Goal: Information Seeking & Learning: Understand process/instructions

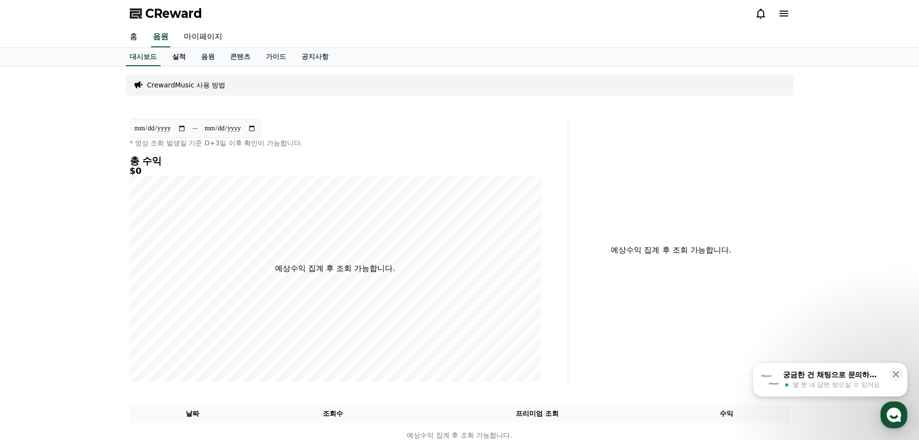
click at [179, 55] on link "실적" at bounding box center [179, 57] width 29 height 18
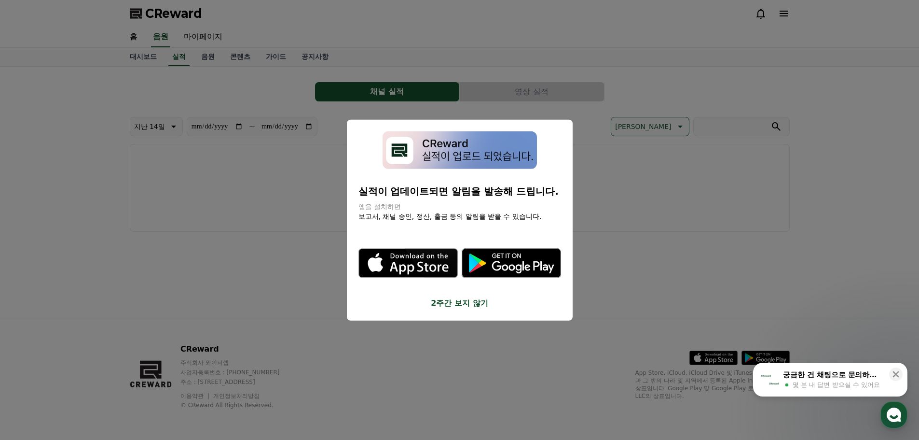
click at [460, 301] on button "2주간 보지 않기" at bounding box center [460, 303] width 203 height 12
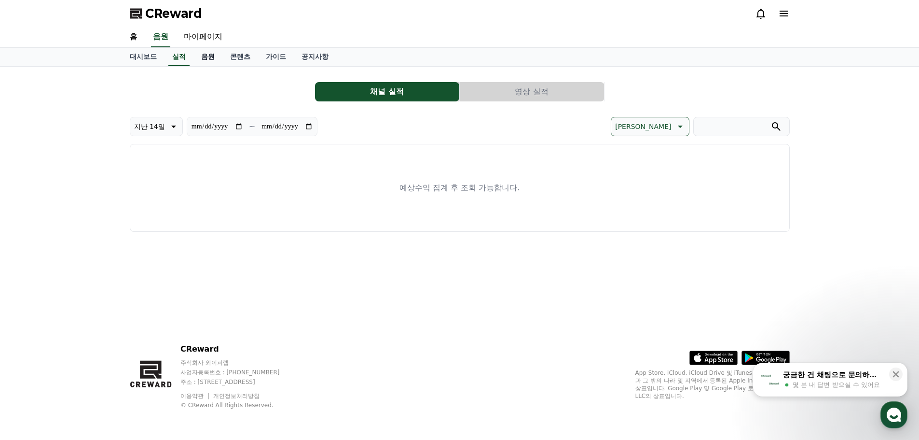
click at [209, 55] on link "음원" at bounding box center [208, 57] width 29 height 18
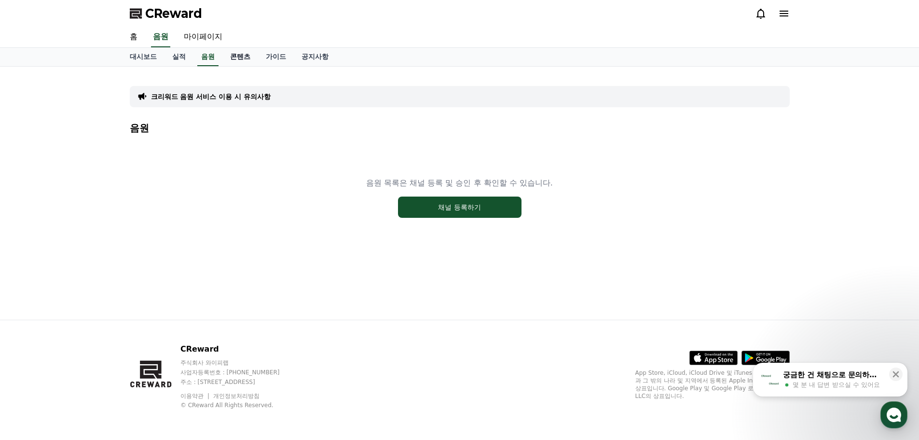
click at [240, 58] on link "콘텐츠" at bounding box center [240, 57] width 36 height 18
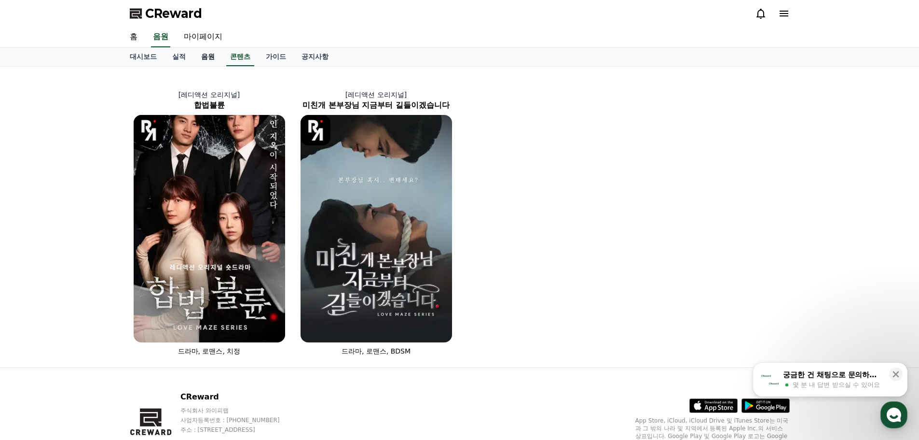
click at [209, 55] on link "음원" at bounding box center [208, 57] width 29 height 18
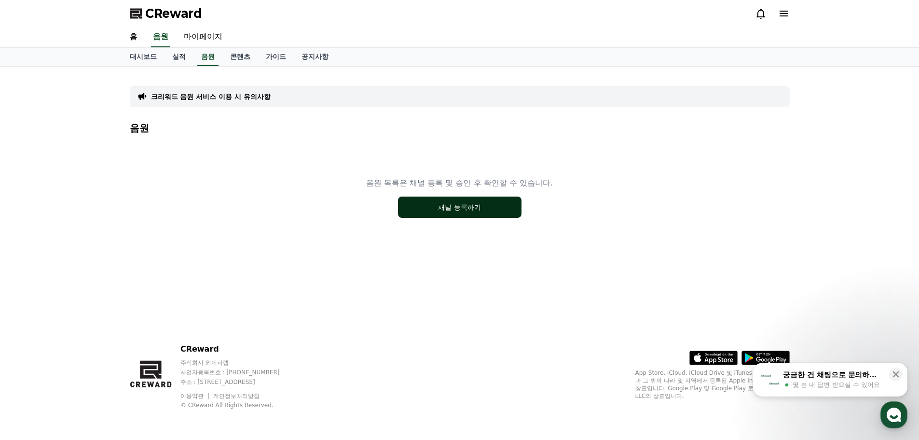
click at [439, 206] on button "채널 등록하기" at bounding box center [460, 206] width 124 height 21
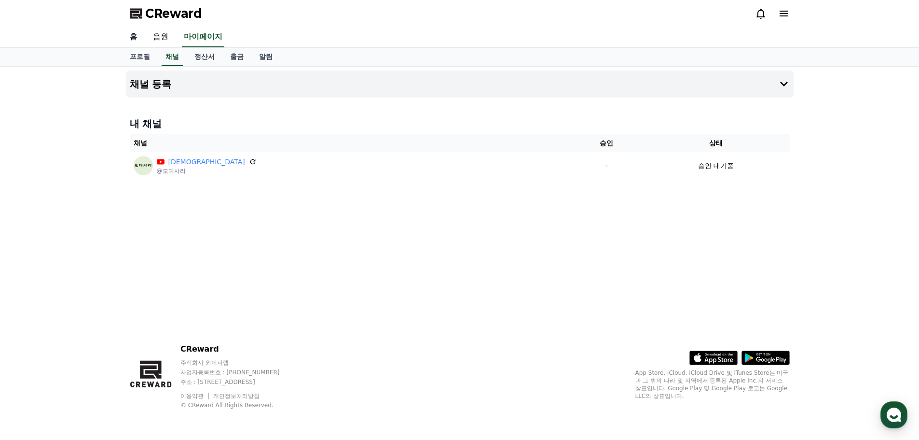
click at [134, 37] on link "홈" at bounding box center [133, 37] width 23 height 20
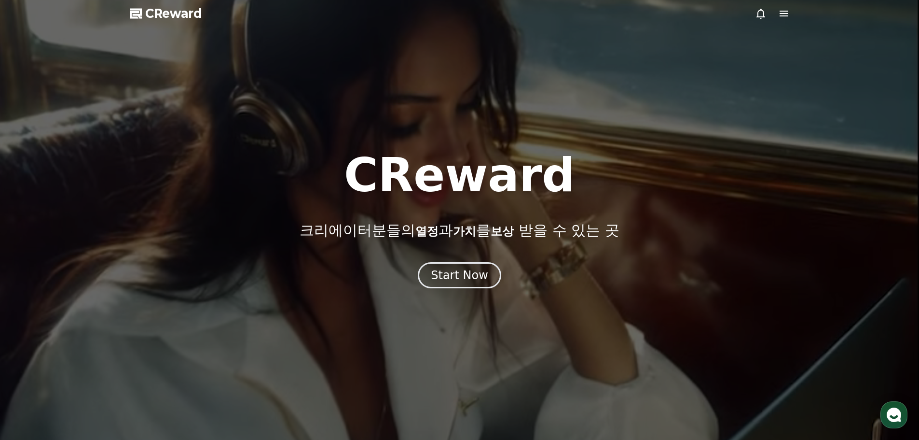
click at [780, 16] on icon at bounding box center [784, 14] width 9 height 6
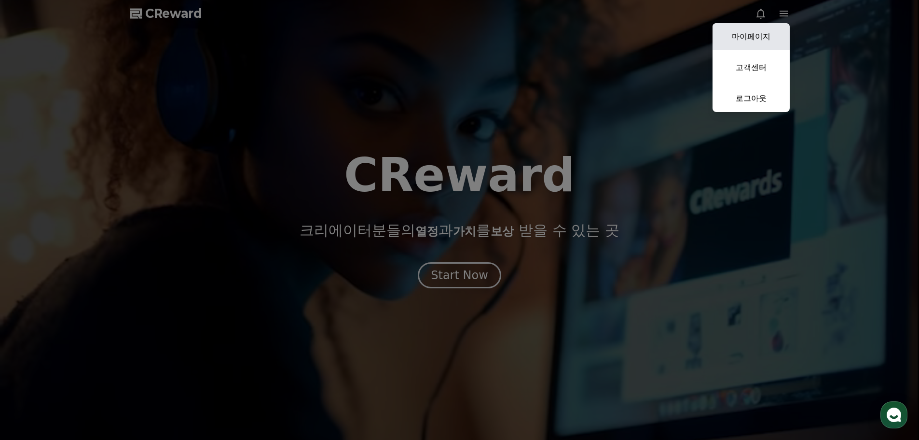
click at [757, 35] on link "마이페이지" at bounding box center [751, 36] width 77 height 27
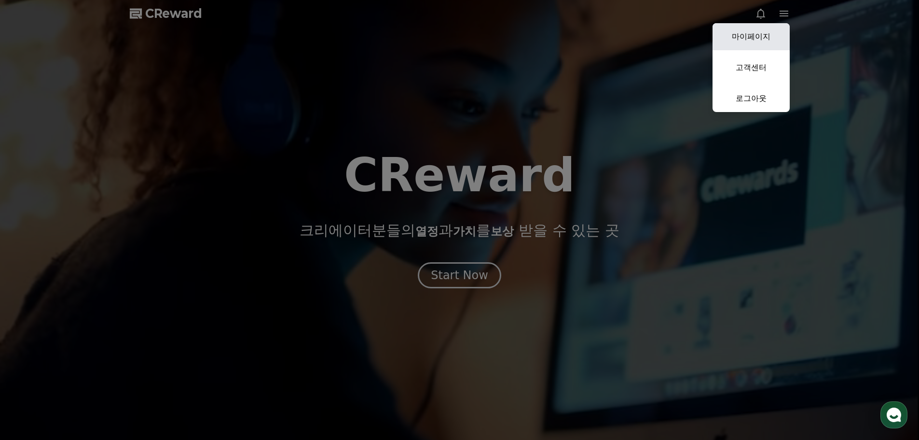
select select "**********"
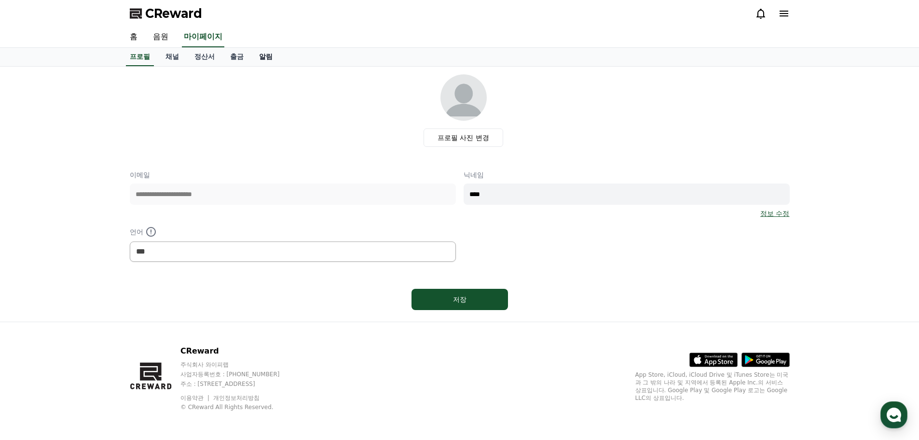
click at [260, 54] on link "알림" at bounding box center [265, 57] width 29 height 18
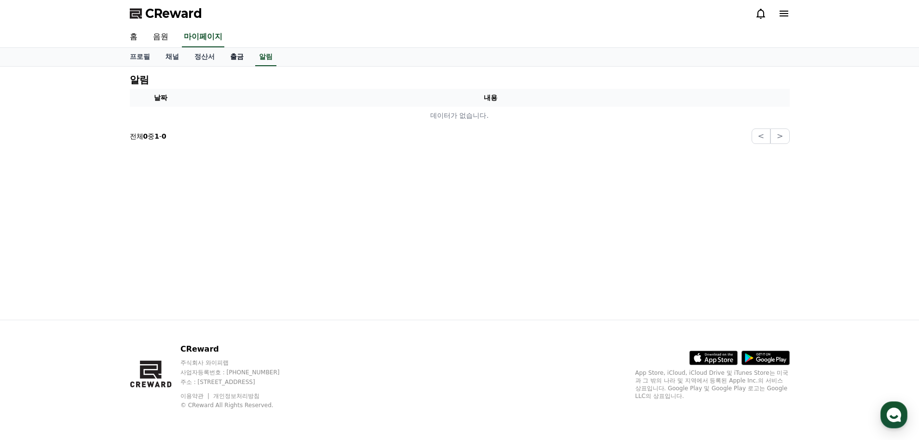
click at [229, 54] on link "출금" at bounding box center [236, 57] width 29 height 18
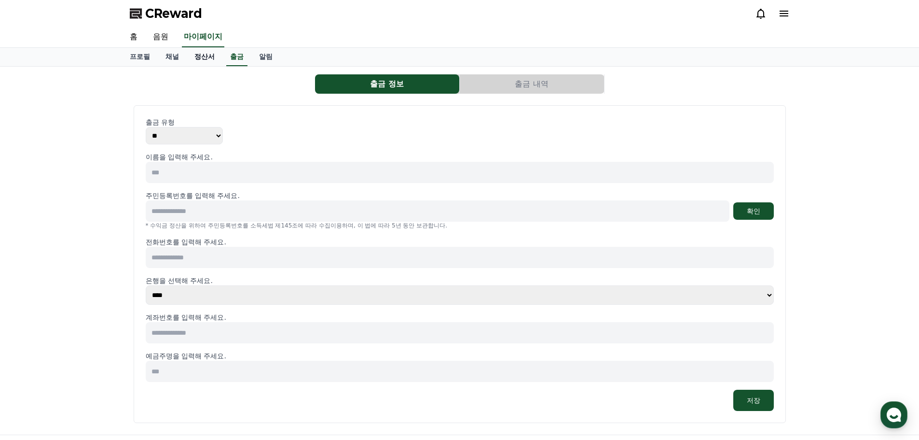
click at [197, 55] on link "정산서" at bounding box center [205, 57] width 36 height 18
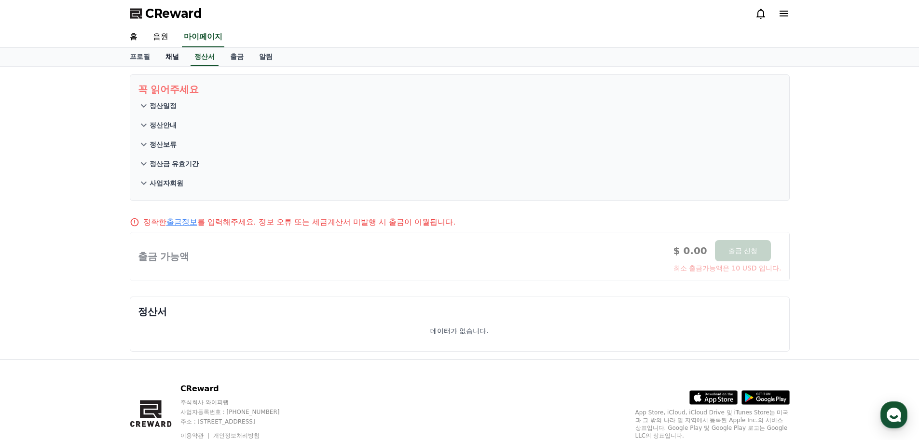
click at [168, 55] on link "채널" at bounding box center [172, 57] width 29 height 18
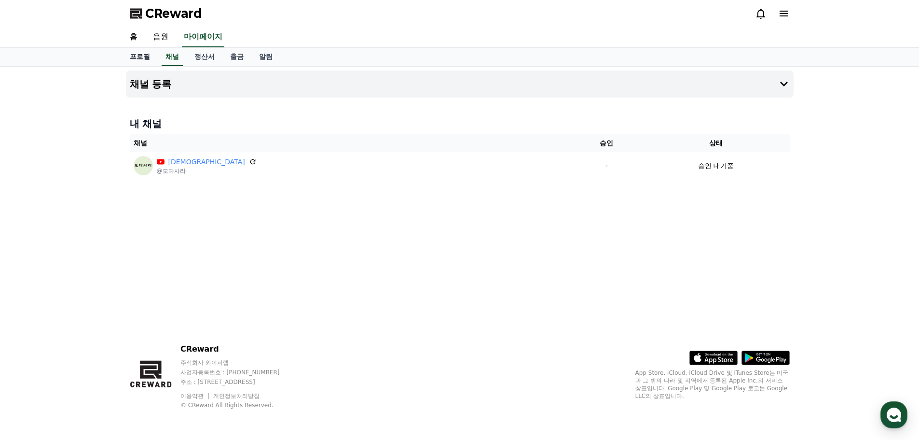
click at [132, 56] on link "프로필" at bounding box center [140, 57] width 36 height 18
select select "**********"
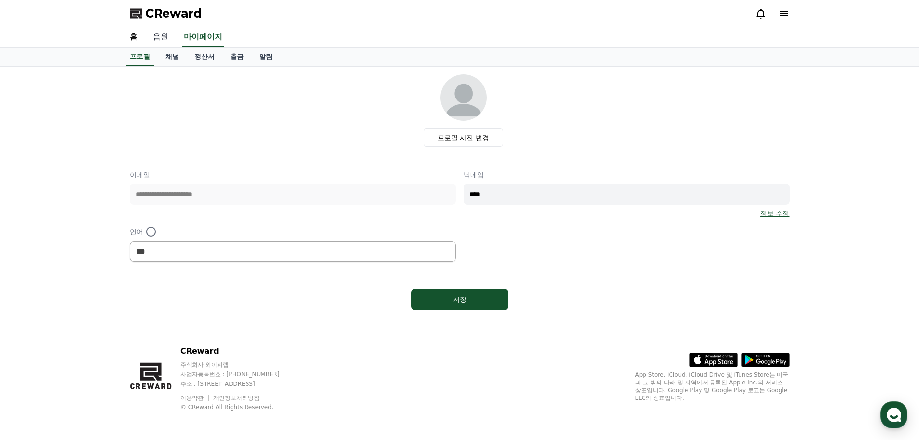
click at [150, 34] on link "음원" at bounding box center [160, 37] width 31 height 20
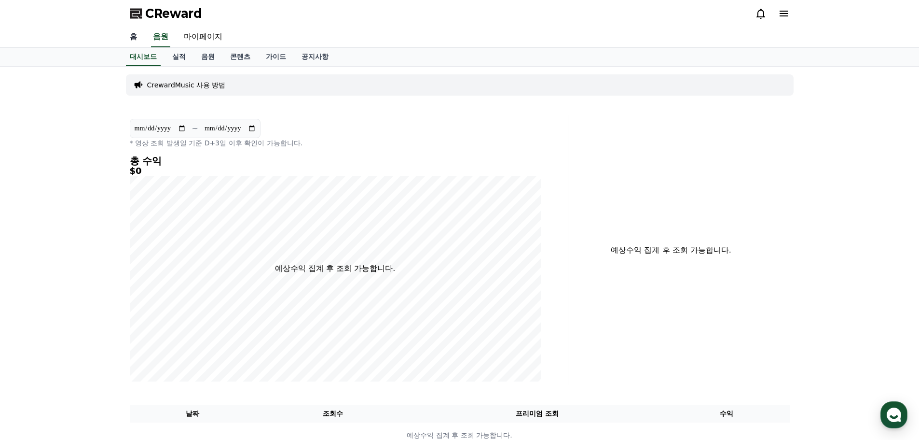
click at [134, 37] on link "홈" at bounding box center [133, 37] width 23 height 20
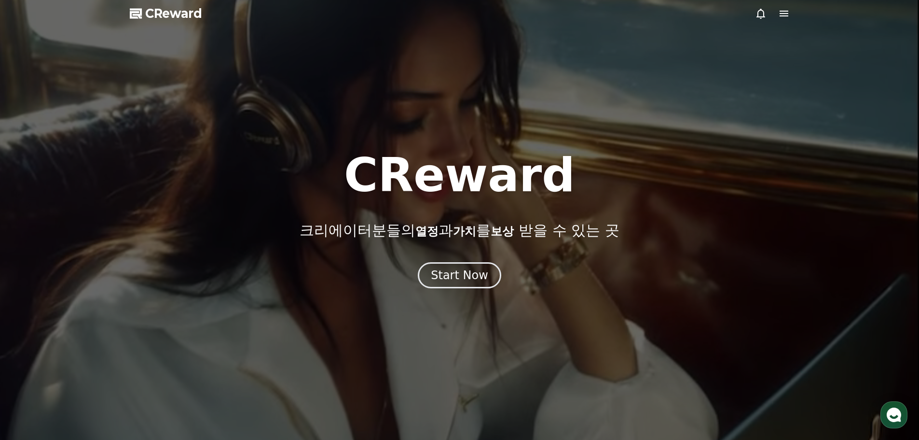
click at [789, 14] on icon at bounding box center [784, 14] width 12 height 12
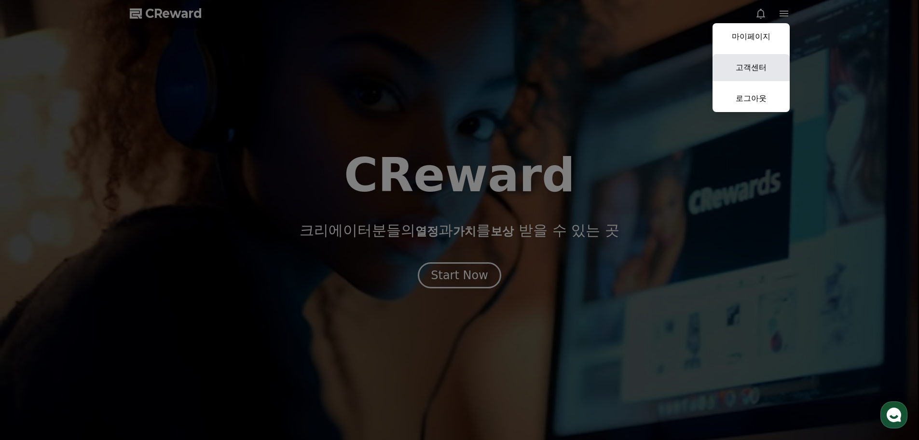
click at [751, 61] on link "고객센터" at bounding box center [751, 67] width 77 height 27
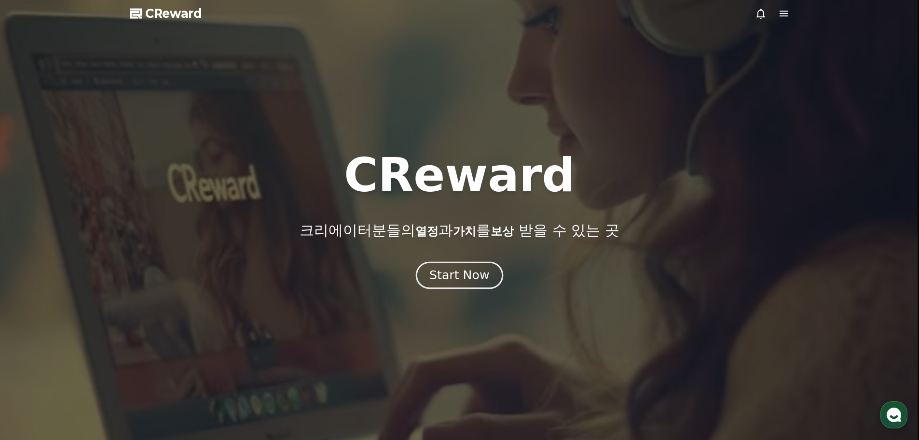
click at [463, 275] on div "Start Now" at bounding box center [460, 275] width 60 height 16
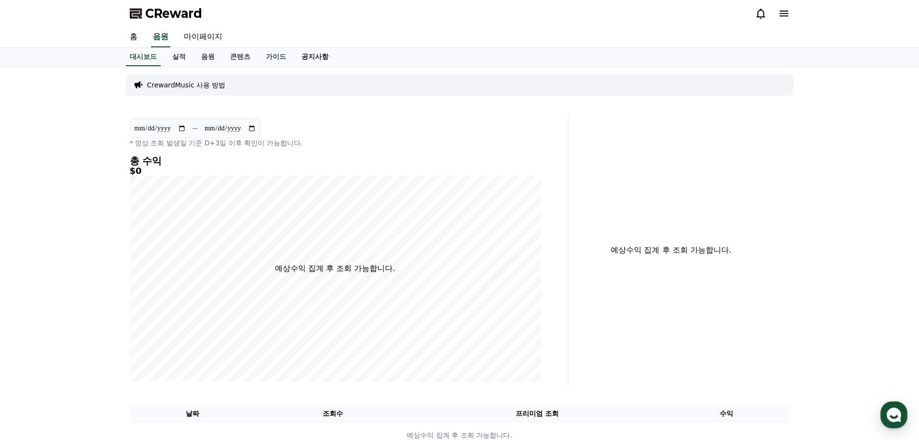
click at [306, 54] on link "공지사항" at bounding box center [315, 57] width 42 height 18
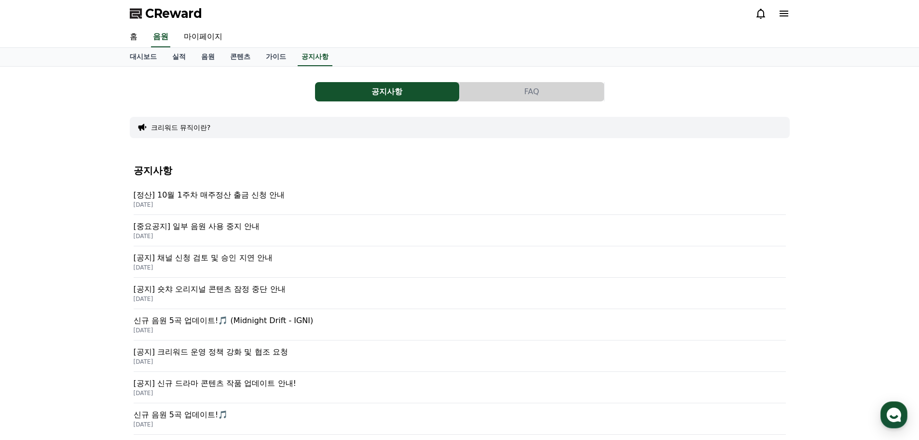
click at [199, 256] on p "[공지] 채널 신청 검토 및 승인 지연 안내" at bounding box center [460, 258] width 652 height 12
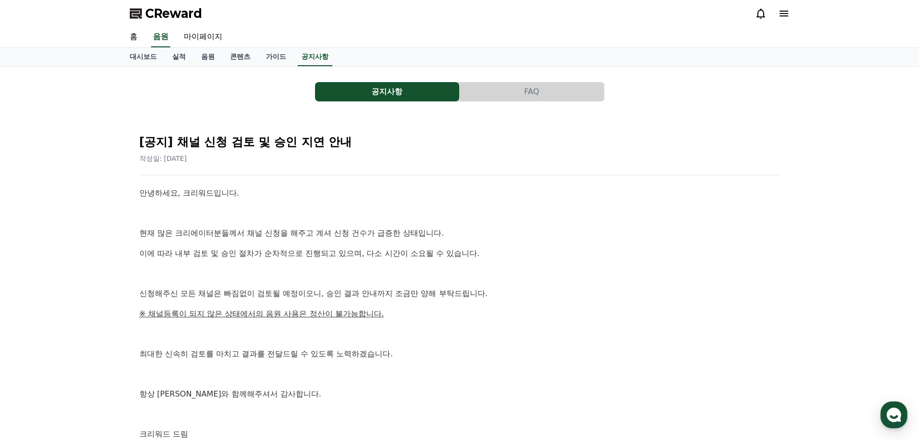
click at [485, 93] on button "FAQ" at bounding box center [532, 91] width 144 height 19
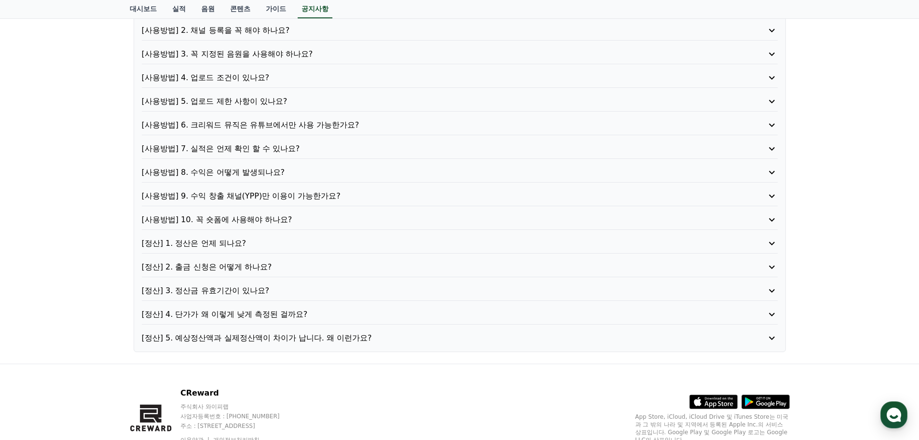
scroll to position [172, 0]
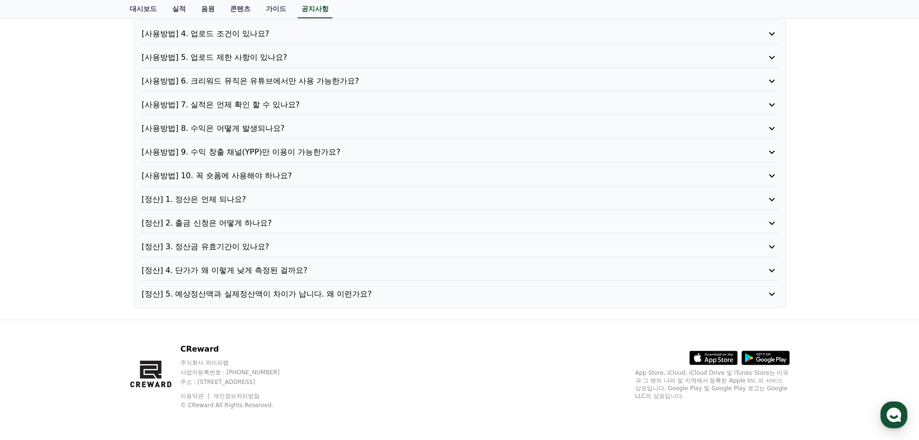
click at [243, 270] on p "[정산] 4. 단가가 왜 이렇게 낮게 측정된 걸까요?" at bounding box center [434, 270] width 585 height 12
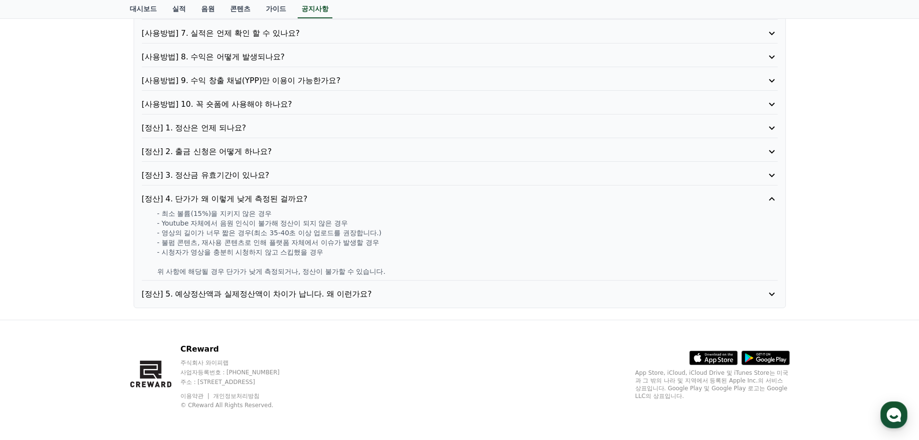
scroll to position [195, 0]
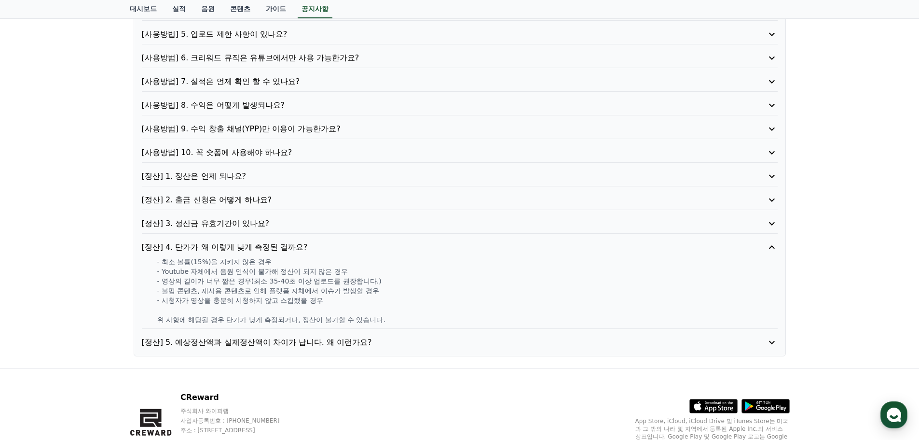
click at [290, 227] on p "[정산] 3. 정산금 유효기간이 있나요?" at bounding box center [434, 224] width 585 height 12
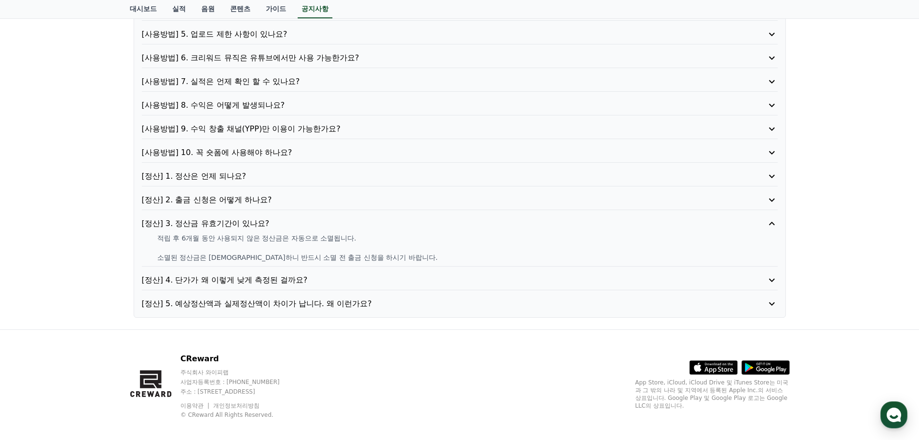
click at [283, 197] on p "[정산] 2. 출금 신청은 어떻게 하나요?" at bounding box center [434, 200] width 585 height 12
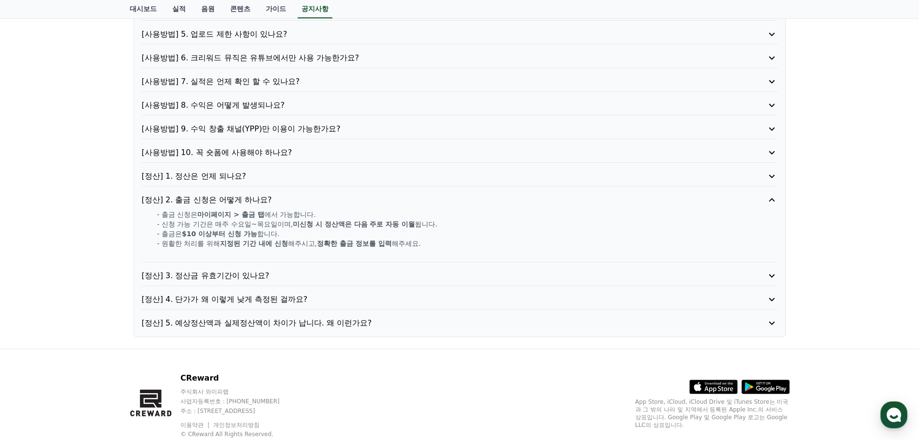
click at [279, 177] on p "[정산] 1. 정산은 언제 되나요?" at bounding box center [434, 176] width 585 height 12
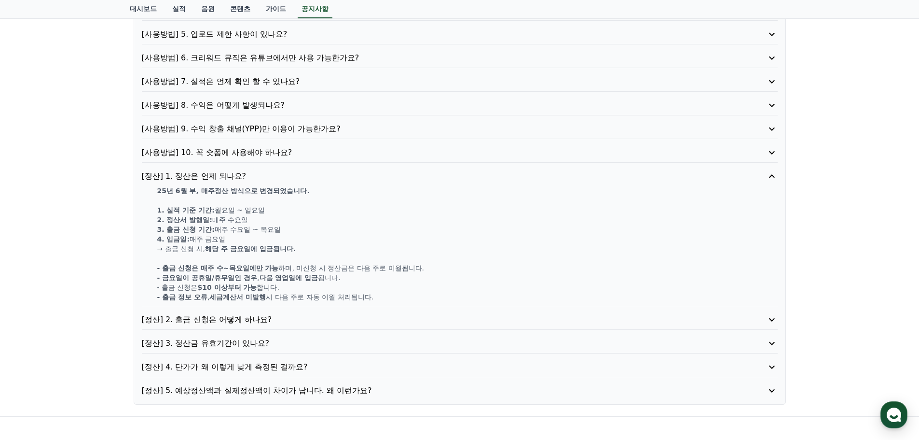
click at [292, 150] on p "[사용방법] 10. 꼭 숏폼에 사용해야 하나요?" at bounding box center [434, 153] width 585 height 12
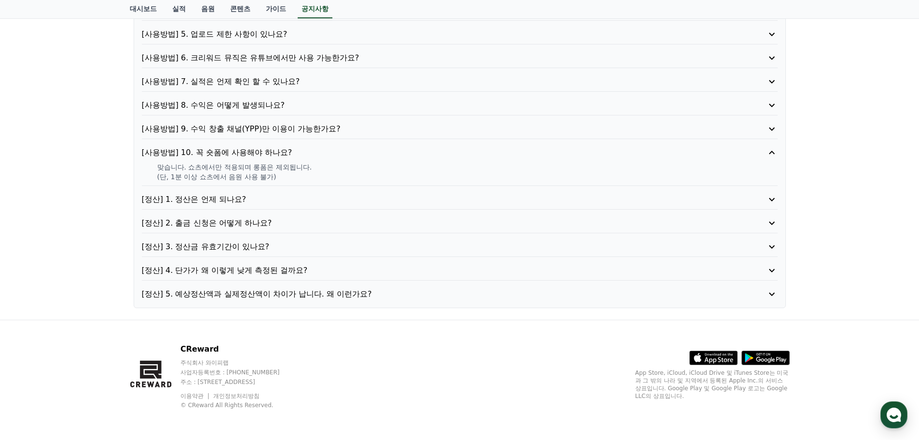
click at [306, 128] on p "[사용방법] 9. 수익 창출 채널(YPP)만 이용이 가능한가요?" at bounding box center [434, 129] width 585 height 12
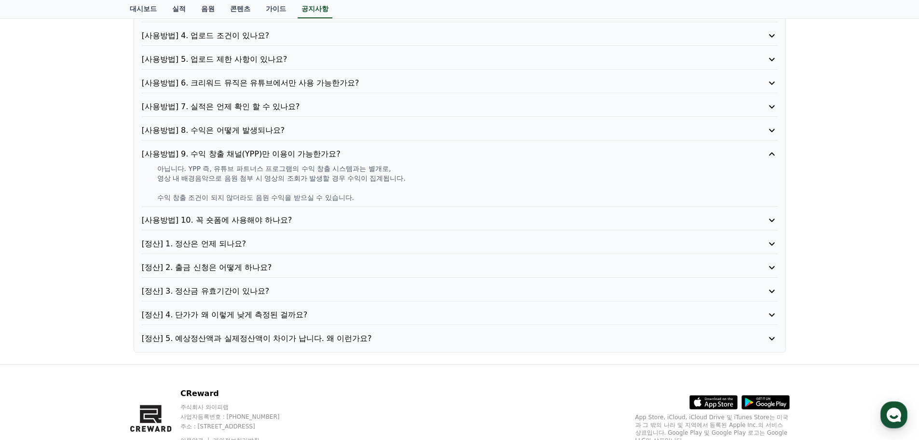
scroll to position [147, 0]
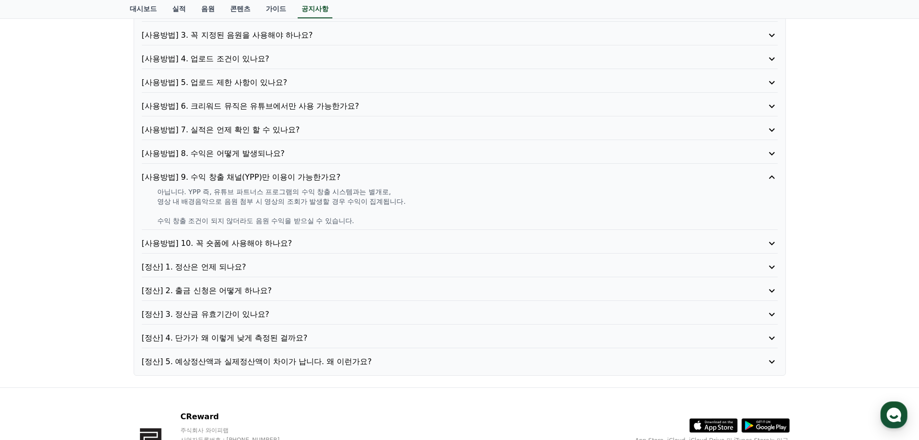
click at [318, 153] on p "[사용방법] 8. 수익은 어떻게 발생되나요?" at bounding box center [434, 154] width 585 height 12
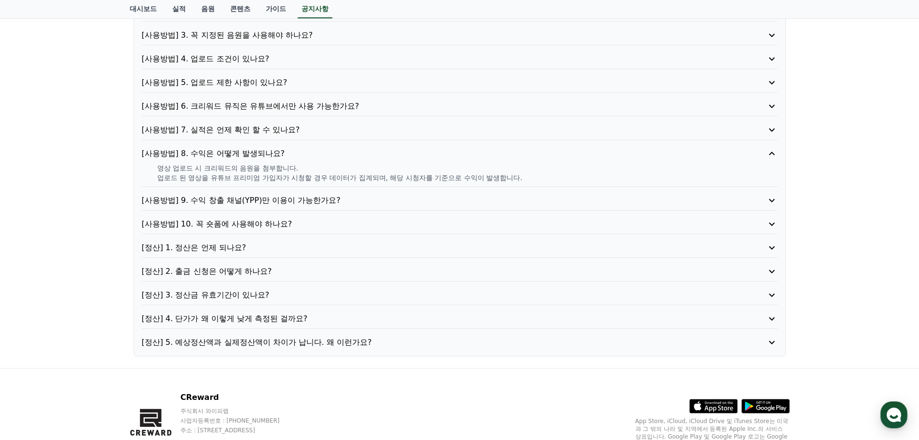
click at [329, 129] on p "[사용방법] 7. 실적은 언제 확인 할 수 있나요?" at bounding box center [434, 130] width 585 height 12
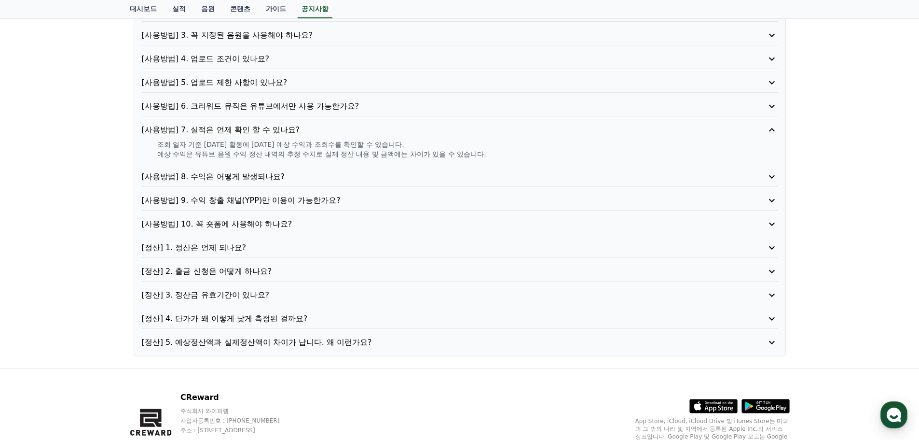
click at [343, 111] on p "[사용방법] 6. 크리워드 뮤직은 유튜브에서만 사용 가능한가요?" at bounding box center [434, 106] width 585 height 12
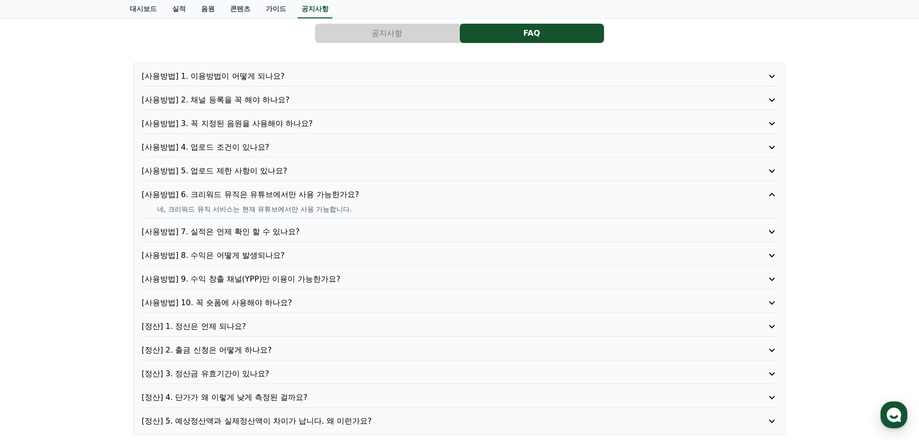
scroll to position [50, 0]
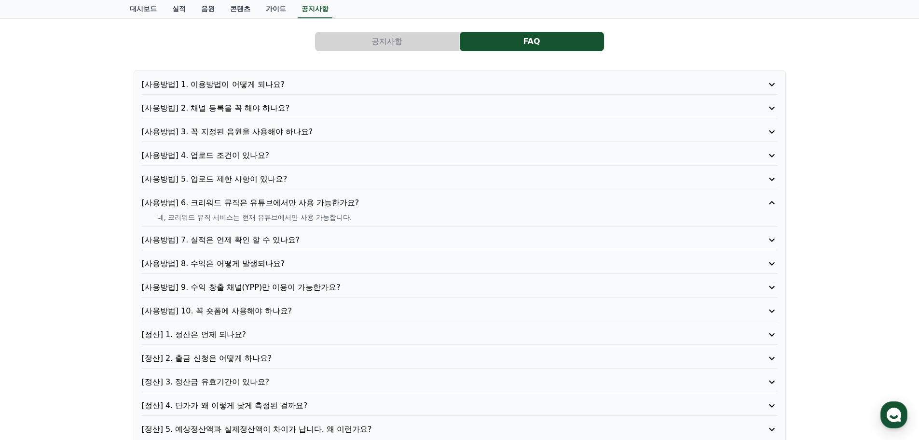
click at [313, 178] on p "[사용방법] 5. 업로드 제한 사항이 있나요?" at bounding box center [434, 179] width 585 height 12
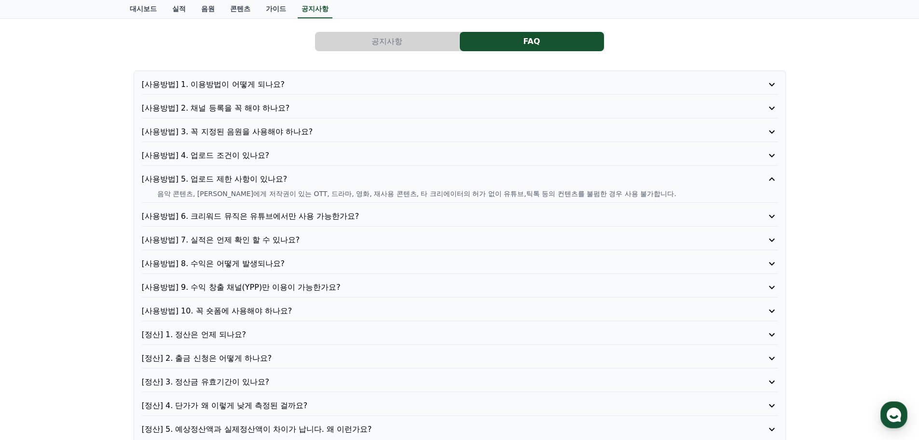
click at [313, 153] on p "[사용방법] 4. 업로드 조건이 있나요?" at bounding box center [434, 156] width 585 height 12
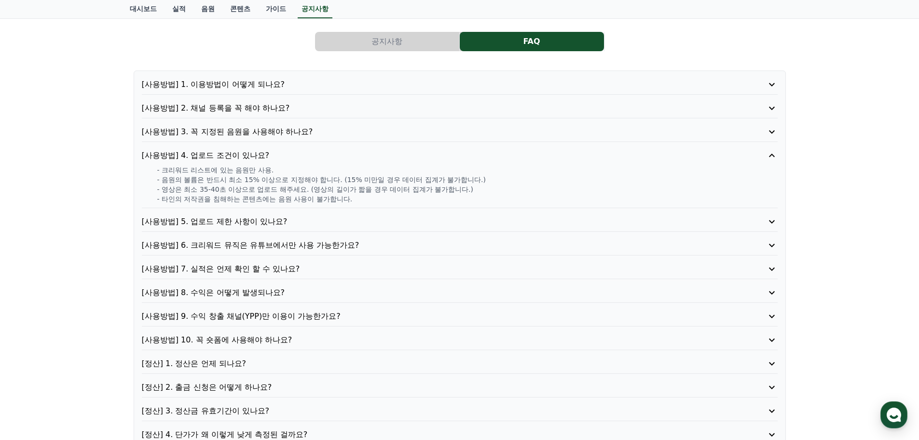
click at [325, 130] on p "[사용방법] 3. 꼭 지정된 음원을 사용해야 하나요?" at bounding box center [434, 132] width 585 height 12
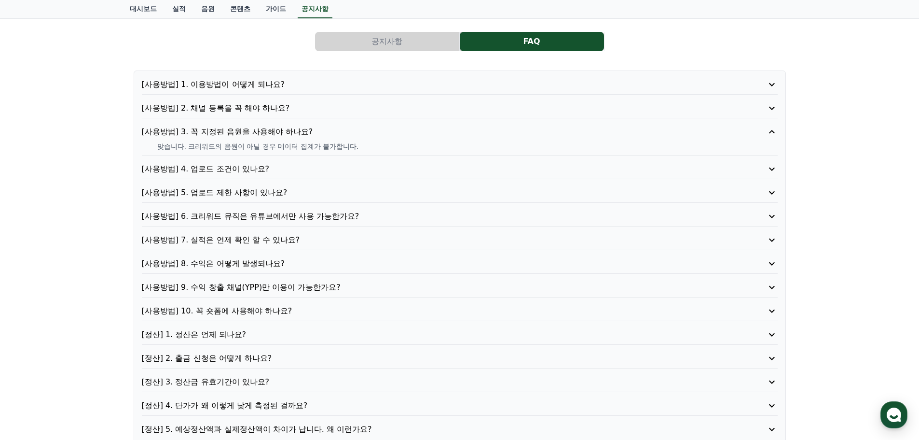
click at [305, 107] on p "[사용방법] 2. 채널 등록을 꼭 해야 하나요?" at bounding box center [434, 108] width 585 height 12
click at [228, 86] on p "[사용방법] 1. 이용방법이 어떻게 되나요?" at bounding box center [434, 85] width 585 height 12
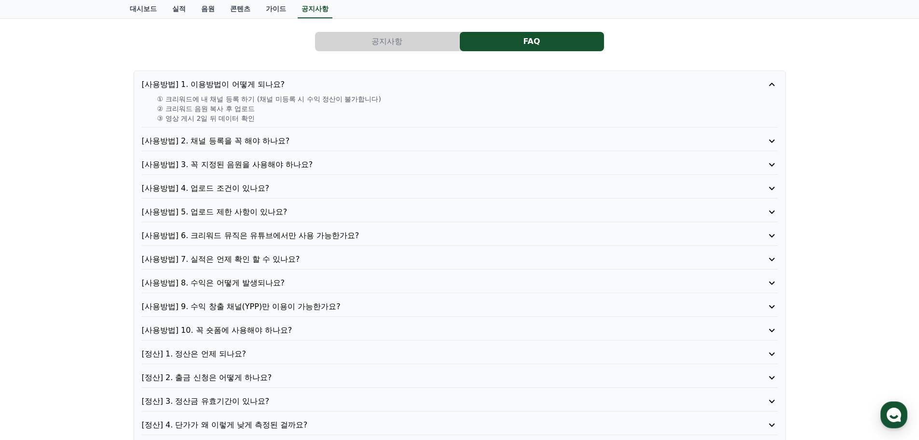
click at [96, 264] on div "공지사항 FAQ [사용방법] 1. 이용방법이 어떻게 되나요? ① 크리워드에 내 채널 등록 하기 (채널 미등록 시 수익 정산이 불가합니다) ② …" at bounding box center [459, 245] width 919 height 458
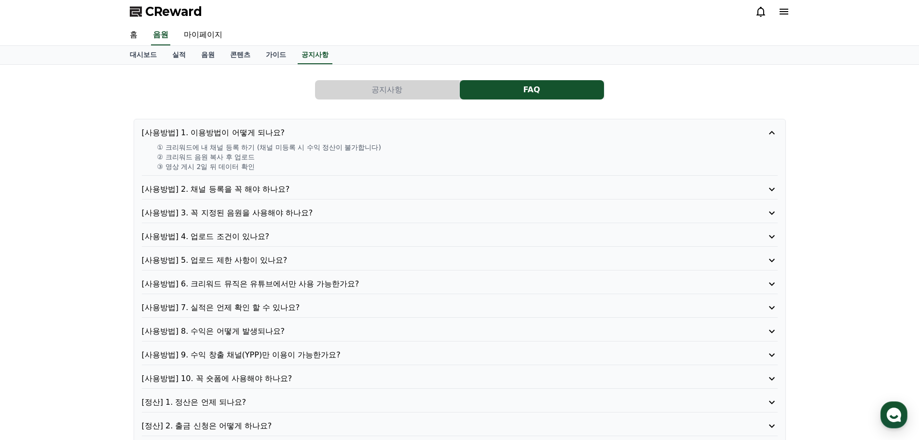
scroll to position [0, 0]
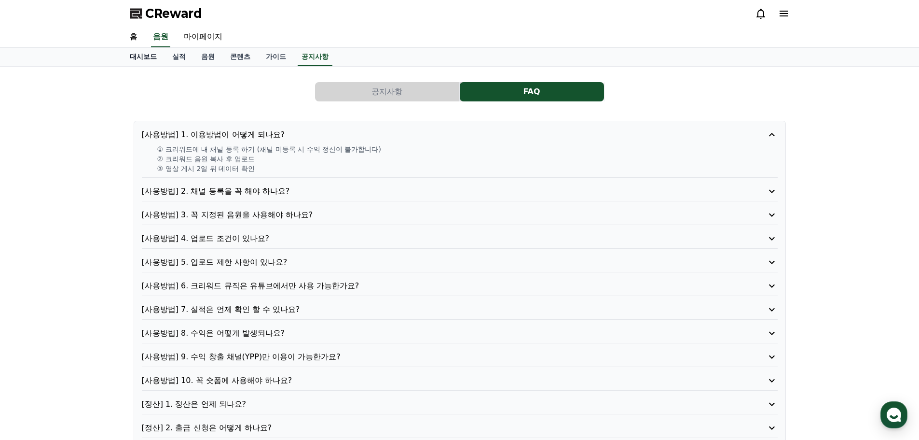
click at [140, 55] on link "대시보드" at bounding box center [143, 57] width 42 height 18
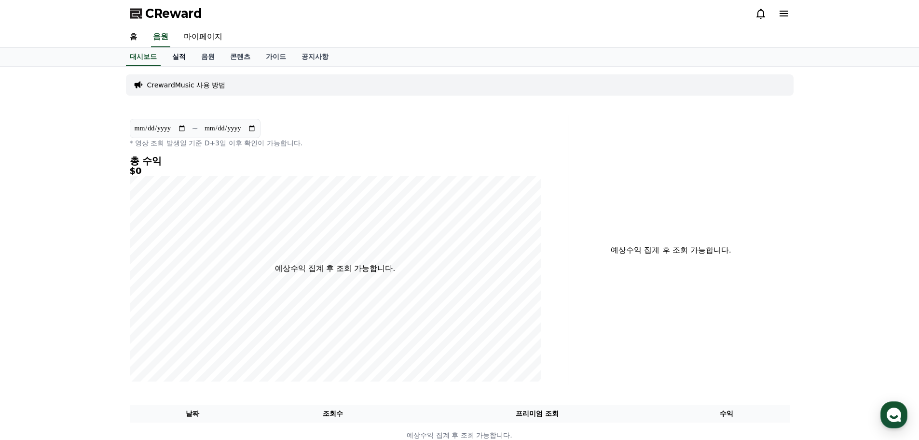
click at [168, 56] on link "실적" at bounding box center [179, 57] width 29 height 18
